Goal: Check status: Check status

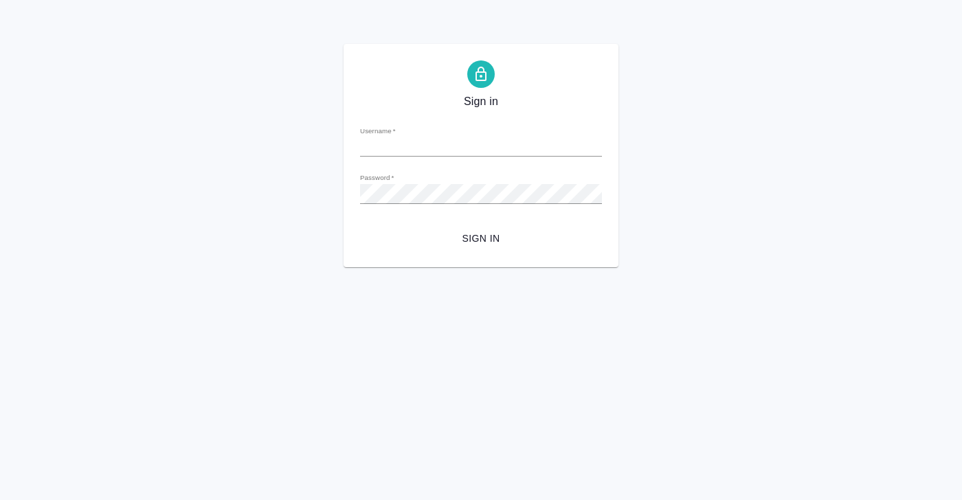
type input "[PERSON_NAME][EMAIL_ADDRESS][DOMAIN_NAME]"
click at [487, 233] on span "Sign in" at bounding box center [481, 238] width 220 height 17
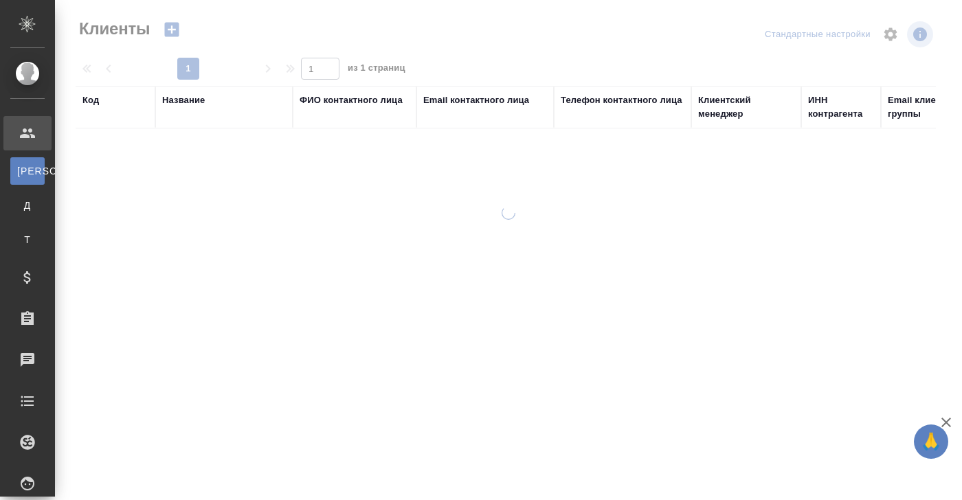
select select "RU"
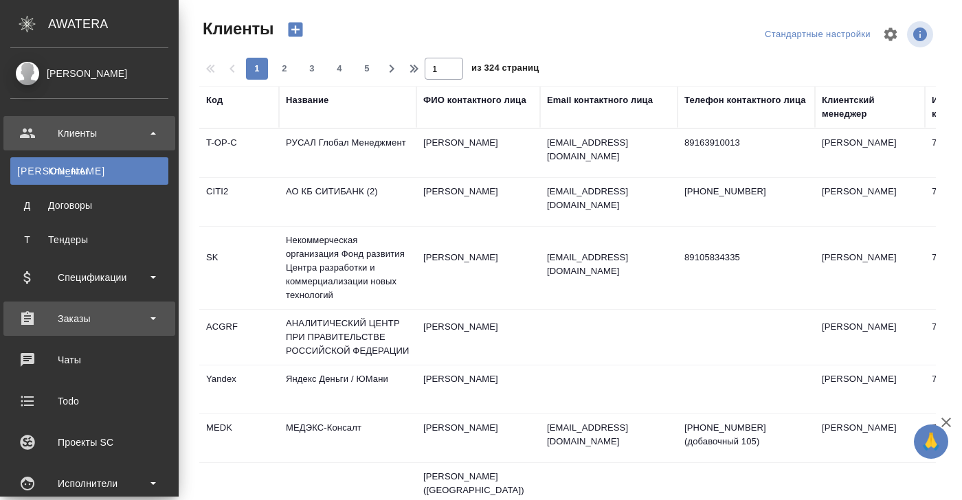
click at [80, 317] on div "Заказы" at bounding box center [89, 318] width 158 height 21
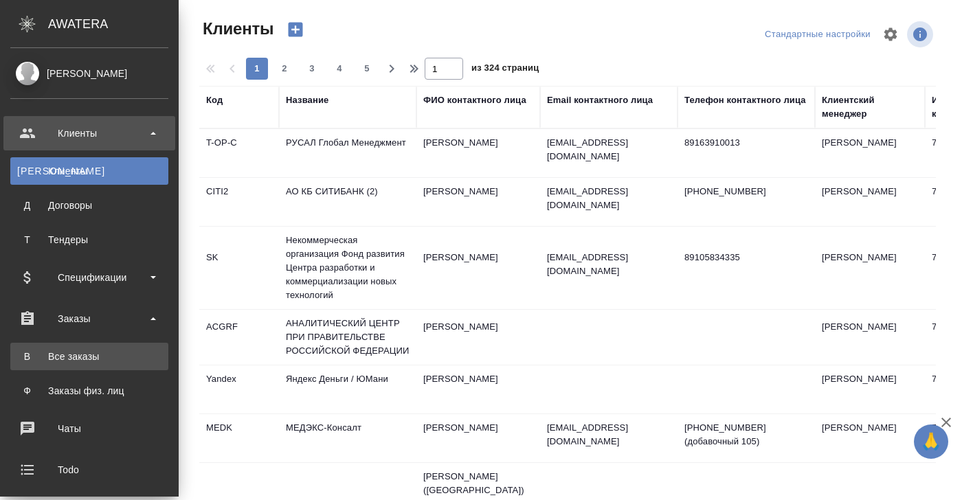
click at [79, 362] on div "Все заказы" at bounding box center [89, 357] width 144 height 14
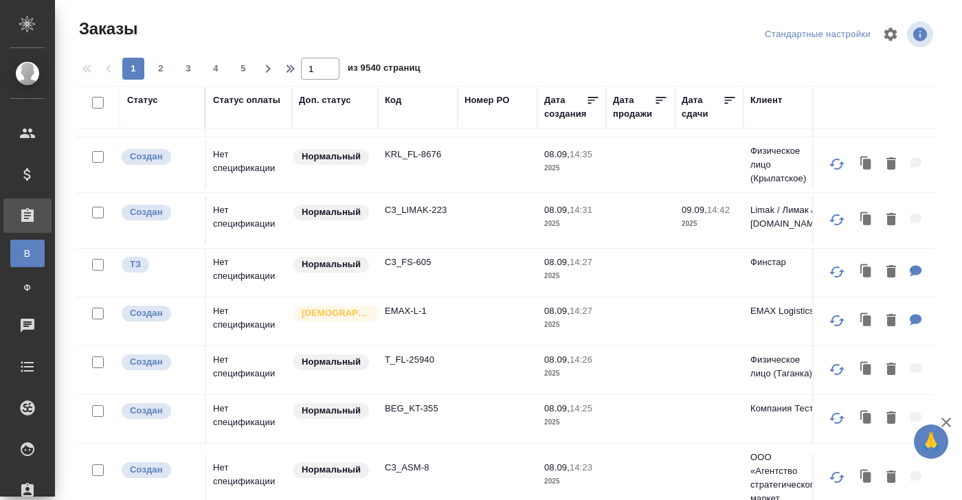
scroll to position [203, 0]
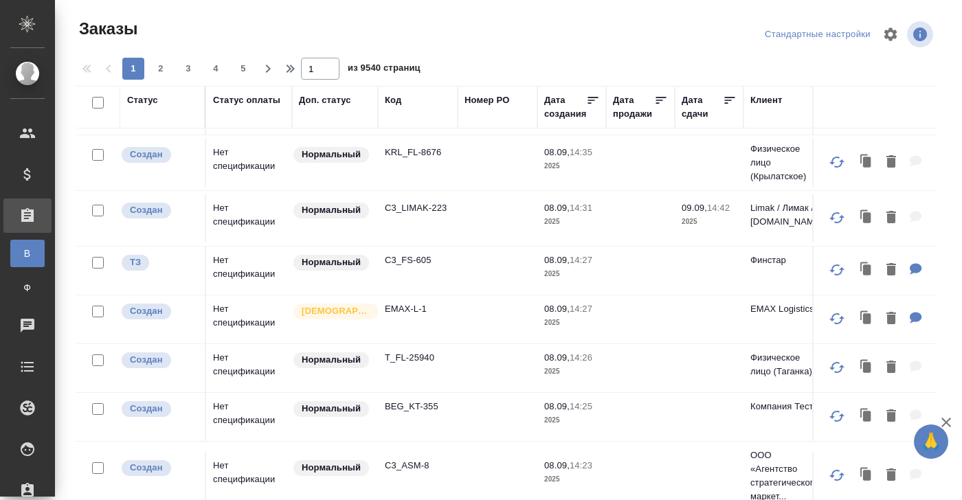
click at [148, 95] on div "Статус" at bounding box center [142, 100] width 31 height 14
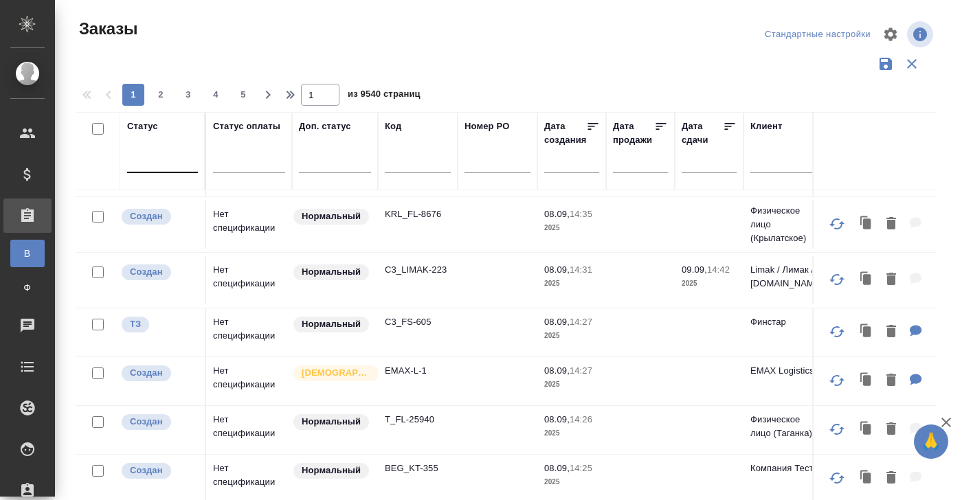
click at [145, 163] on div at bounding box center [162, 159] width 71 height 20
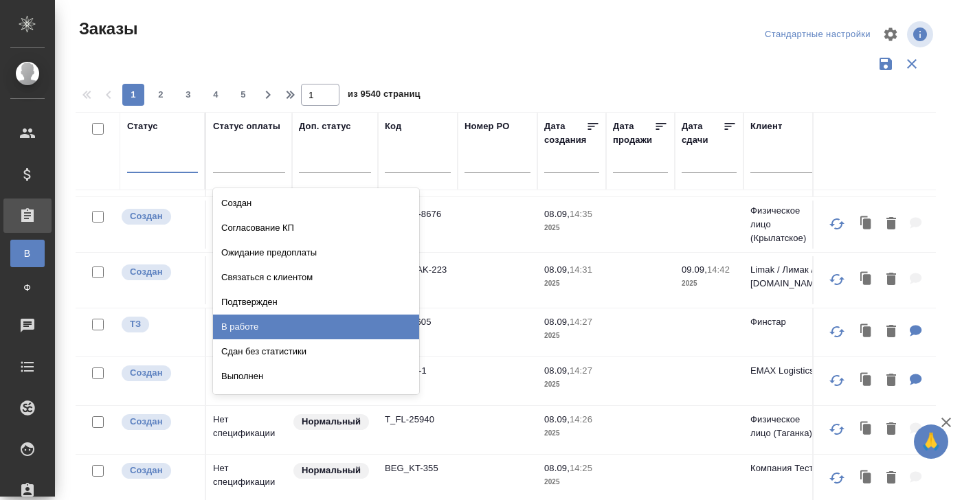
click at [260, 326] on div "В работе" at bounding box center [316, 327] width 206 height 25
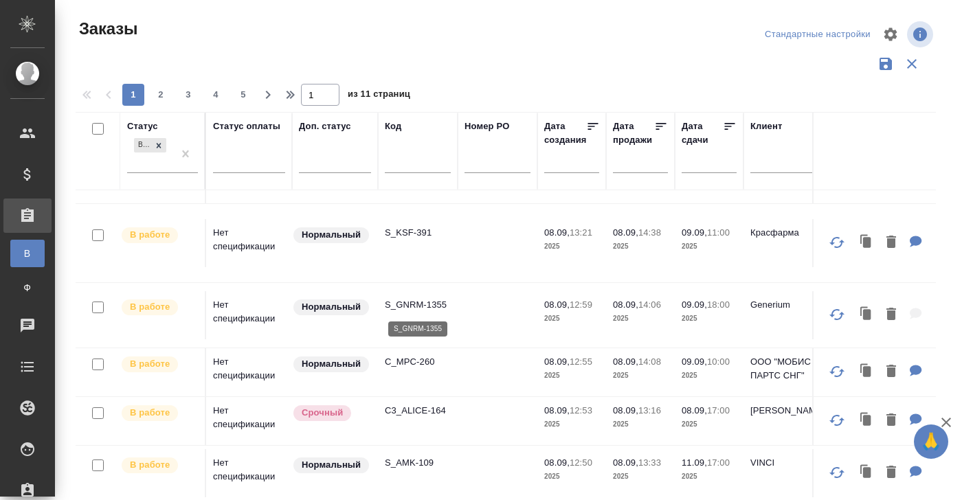
click at [429, 304] on p "S_GNRM-1355" at bounding box center [418, 305] width 66 height 14
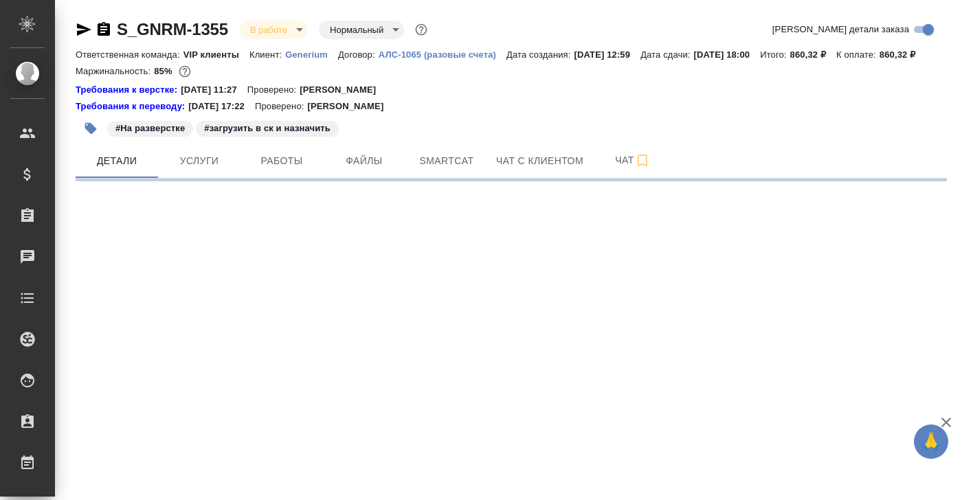
select select "RU"
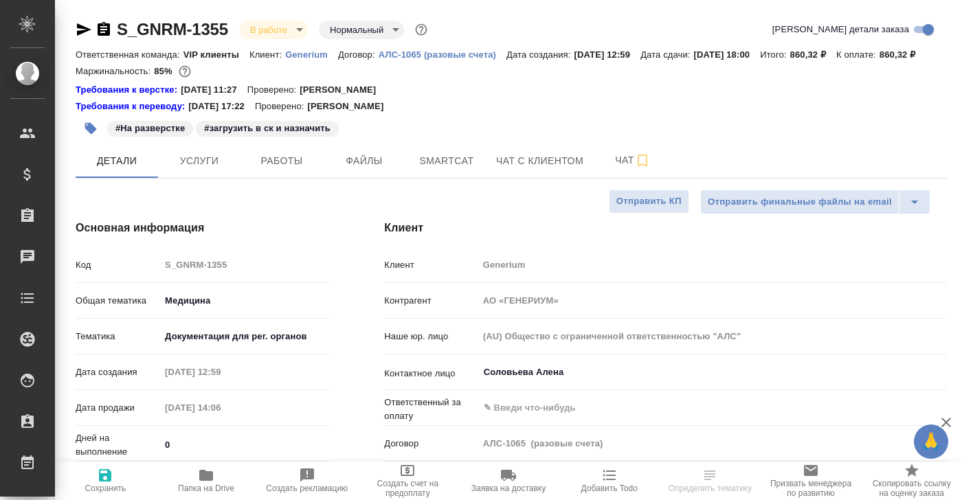
type textarea "x"
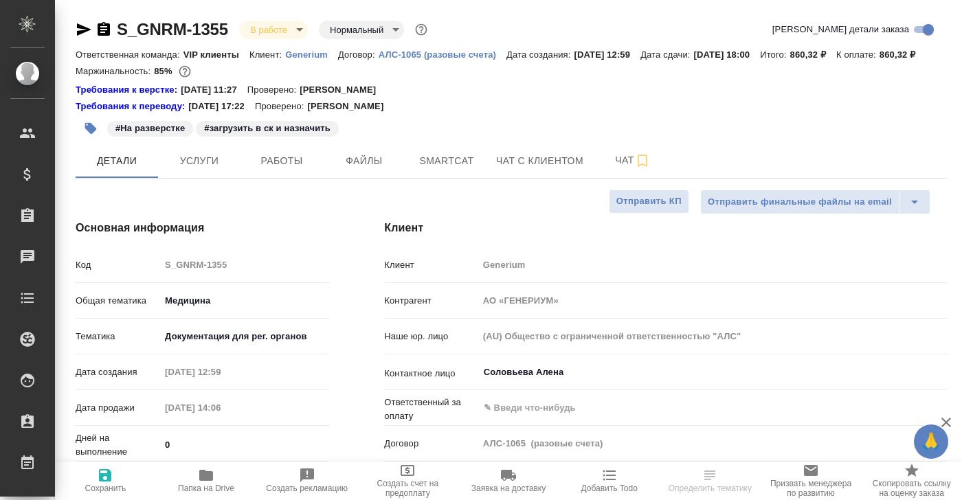
type textarea "x"
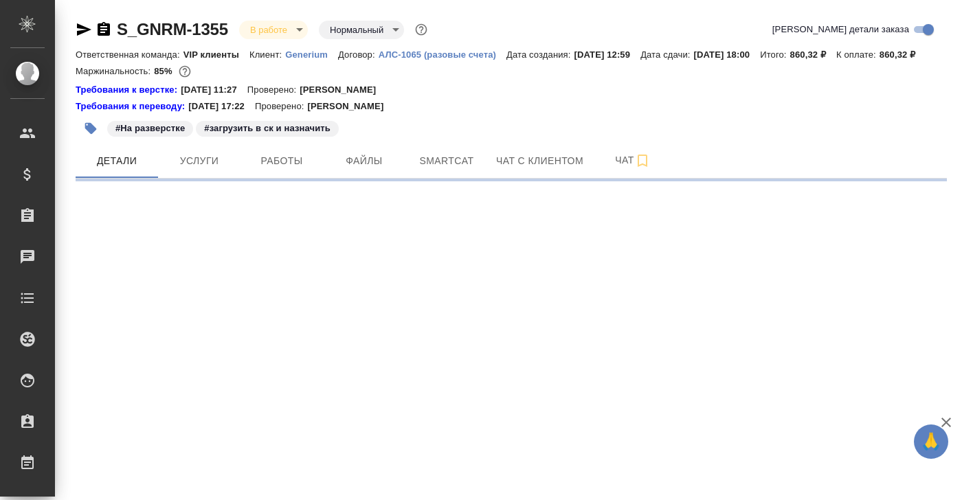
select select "RU"
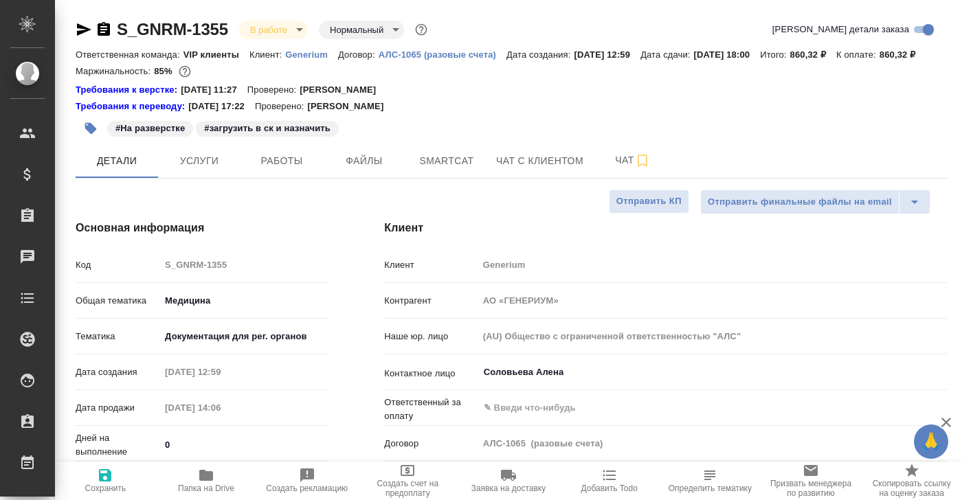
type textarea "x"
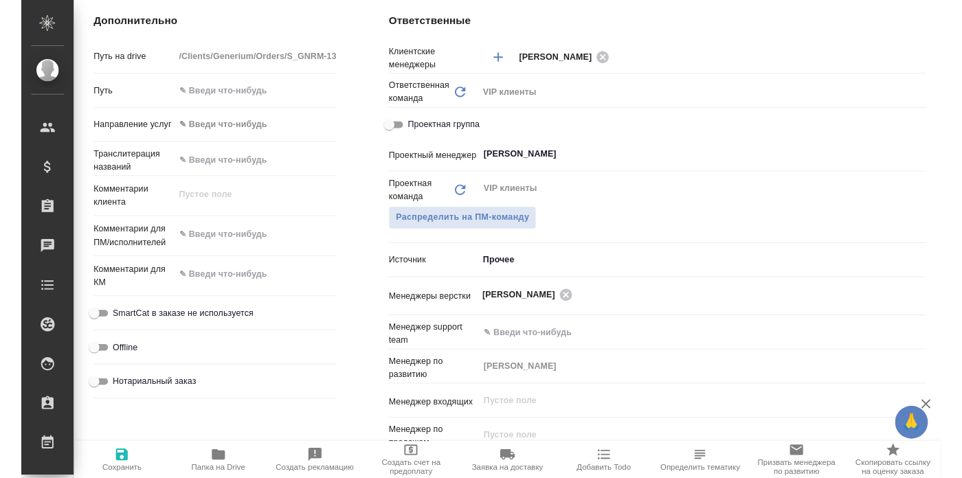
scroll to position [586, 0]
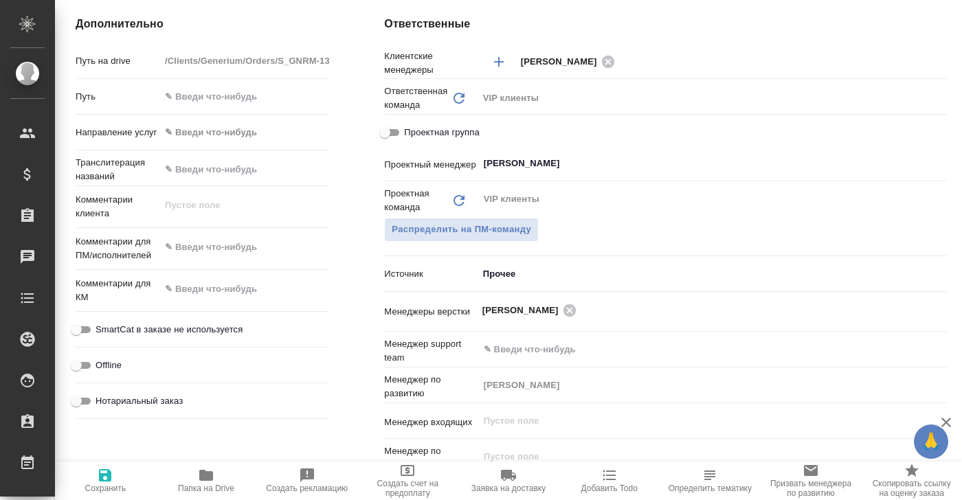
type textarea "x"
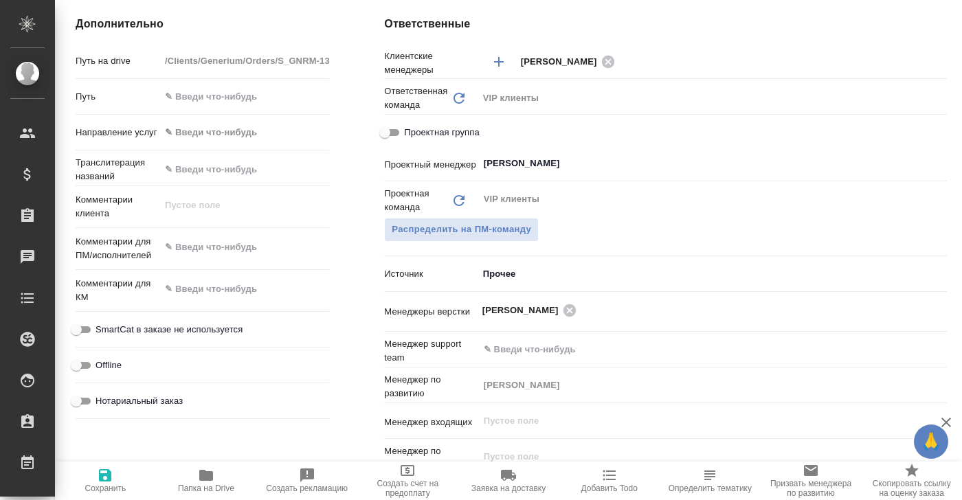
type textarea "x"
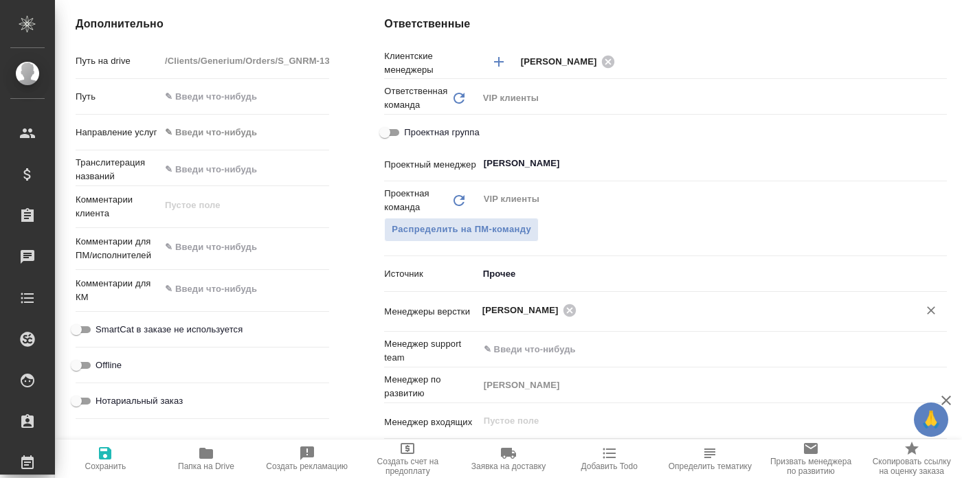
type textarea "x"
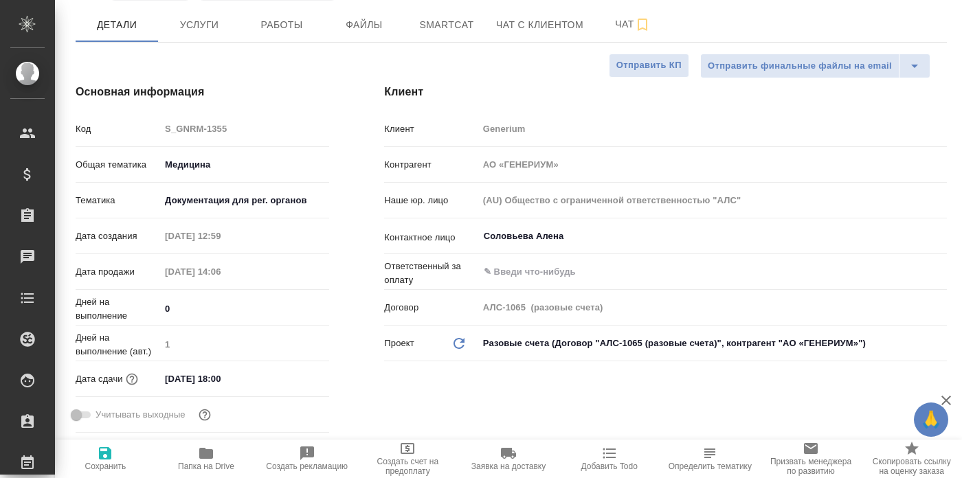
scroll to position [0, 0]
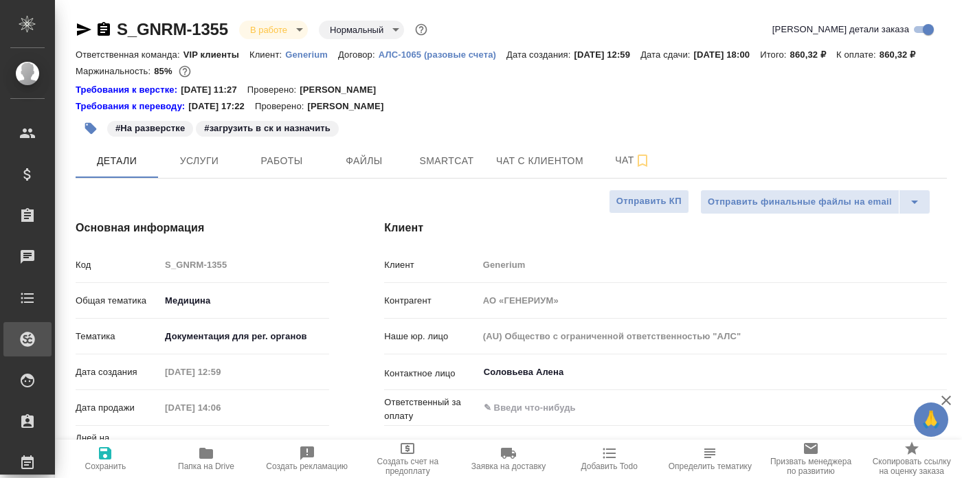
type textarea "x"
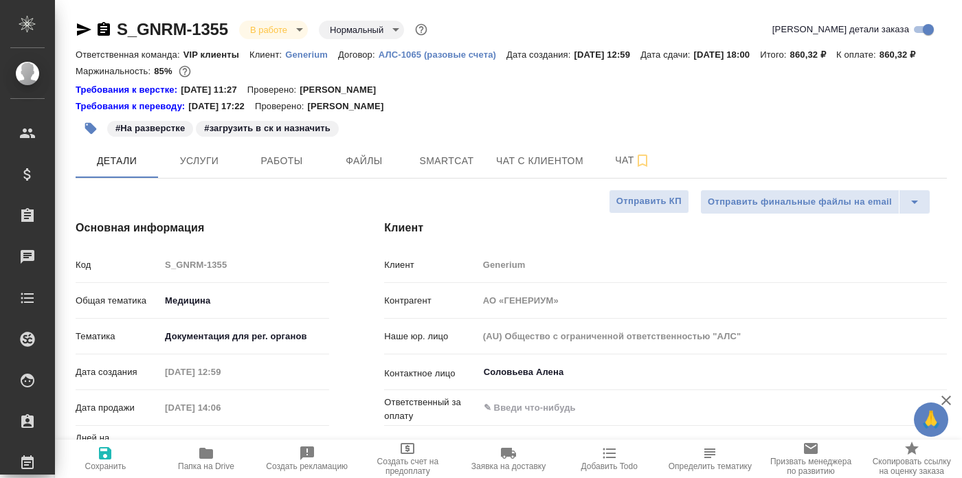
type textarea "x"
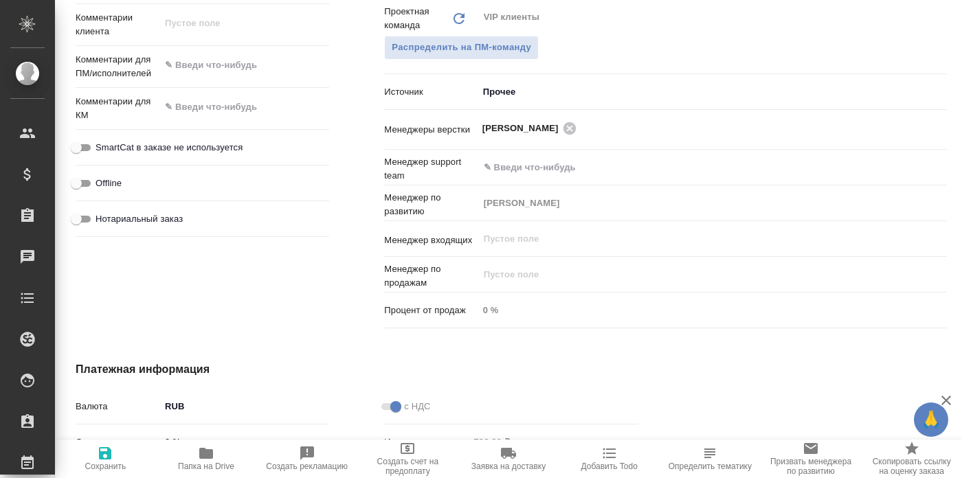
scroll to position [767, 0]
drag, startPoint x: 76, startPoint y: 120, endPoint x: 107, endPoint y: 138, distance: 36.3
click at [107, 124] on p "Комментарии для КМ" at bounding box center [118, 109] width 84 height 27
type textarea "x"
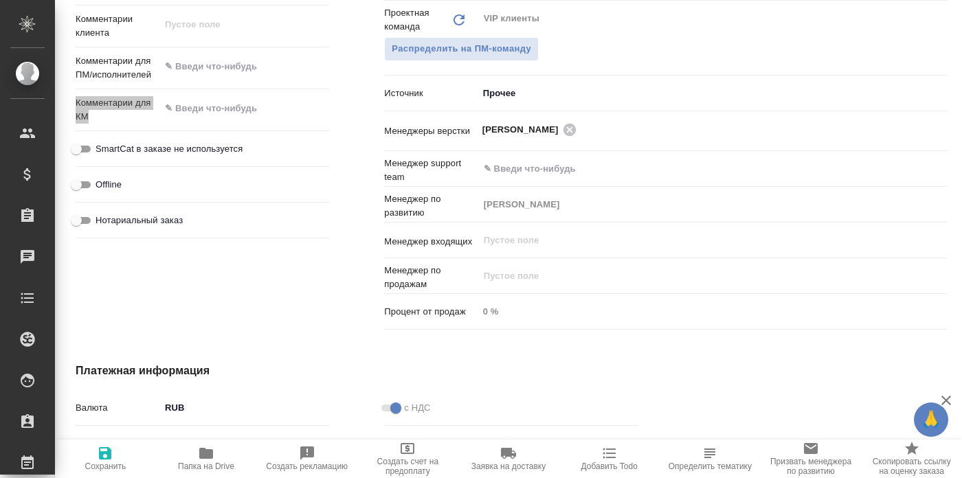
type textarea "x"
